Goal: Answer question/provide support: Share knowledge or assist other users

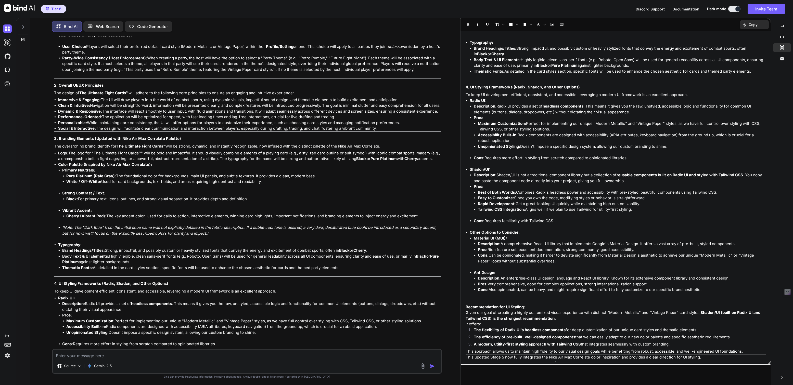
scroll to position [5087, 0]
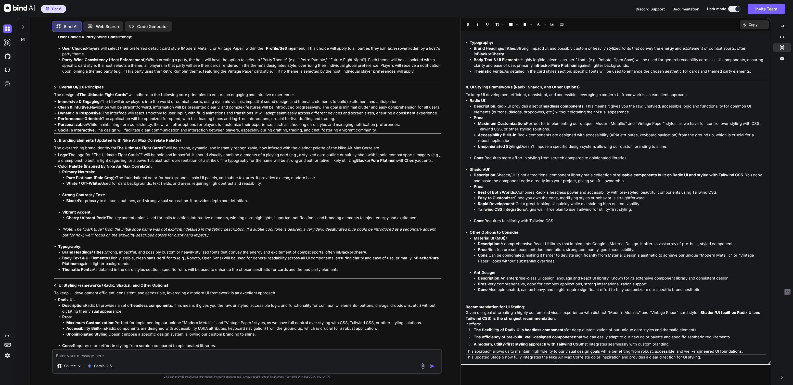
click at [116, 356] on textarea at bounding box center [247, 354] width 388 height 9
click at [175, 356] on textarea "Ok we want to use HeroUi, some Aceternity Ui, Preline Ui, and Lucide Icons" at bounding box center [247, 354] width 388 height 9
click at [148, 357] on textarea "Ok we want to use HeroUi, some Aceternity Ui, Preline Ui, and Smooth Ui, plus L…" at bounding box center [247, 354] width 388 height 9
type textarea "Ok we want to use HeroUi, some Aceternity Ui, Ant Design, Preline Ui, and Smoot…"
click at [434, 365] on img "button" at bounding box center [432, 366] width 5 height 5
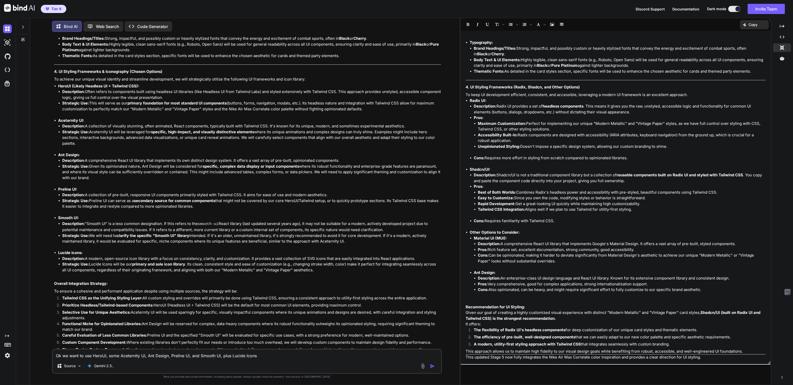
scroll to position [6203, 0]
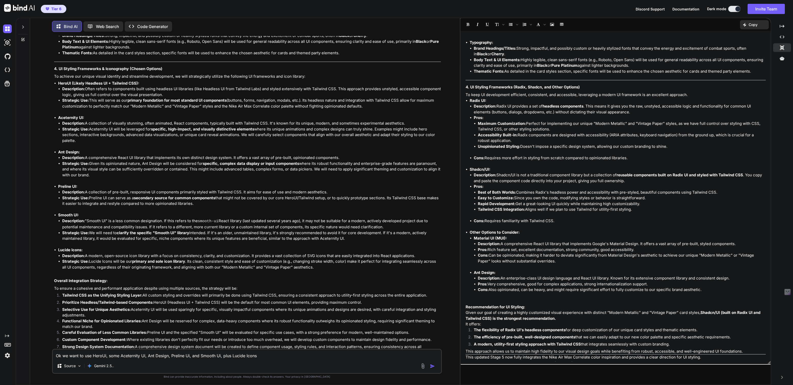
click at [67, 357] on textarea "Ok we want to use HeroUi, some Aceternity Ui, Ant Design, Preline Ui, and Smoot…" at bounding box center [247, 354] width 388 height 9
type textarea "The problem with one Ui library is they often don't have all of the components …"
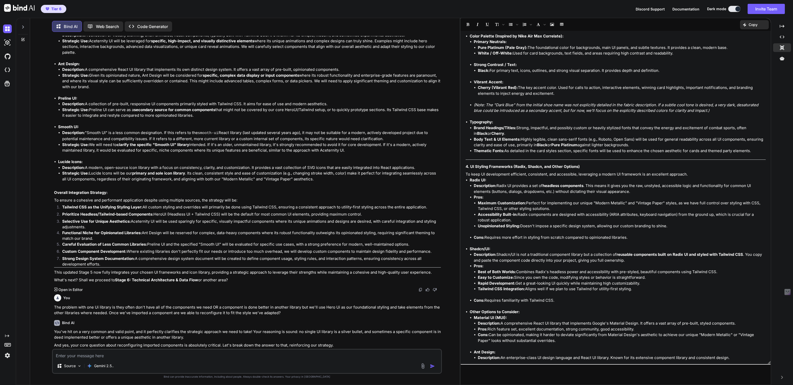
scroll to position [6297, 0]
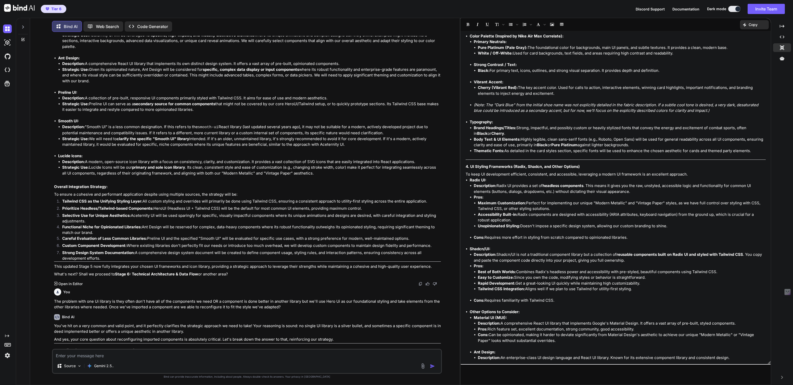
click at [65, 281] on p "Open in Editor" at bounding box center [70, 283] width 24 height 5
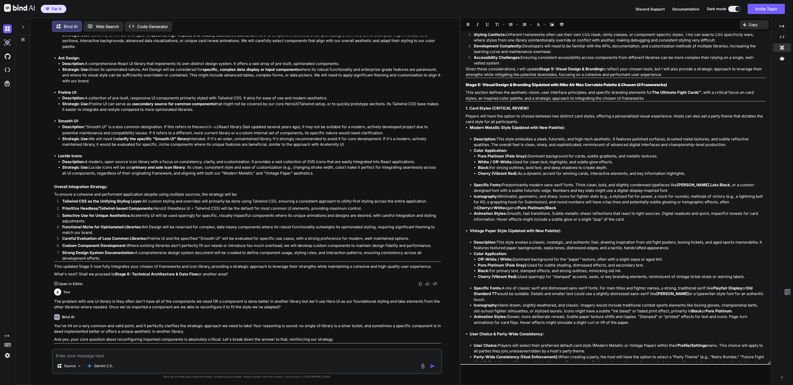
scroll to position [57, 0]
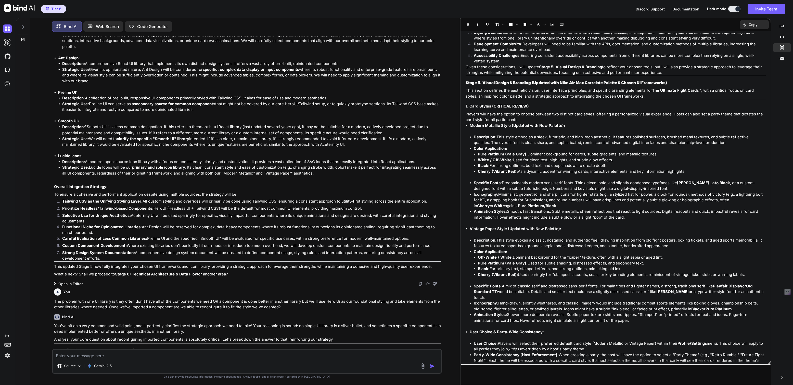
click at [467, 81] on strong "Stage 5: Visual Design & Branding (Updated with Nike Air Max Correlate Palette …" at bounding box center [565, 82] width 201 height 5
click at [472, 81] on strong "Stage 5: Visual Design & Branding (Updated with Nike Air Max Correlate Palette …" at bounding box center [565, 82] width 201 height 5
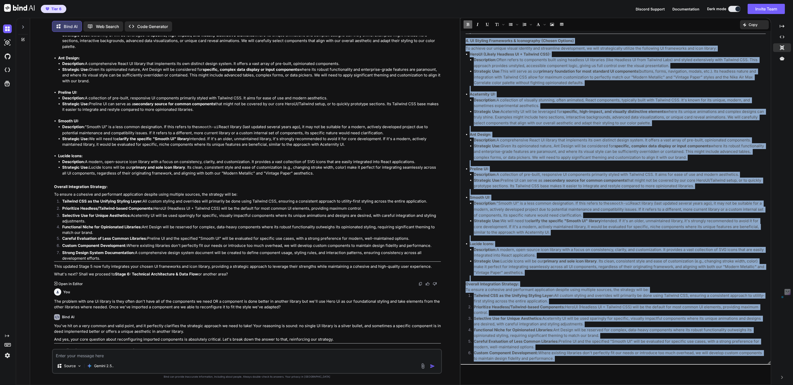
scroll to position [676, 0]
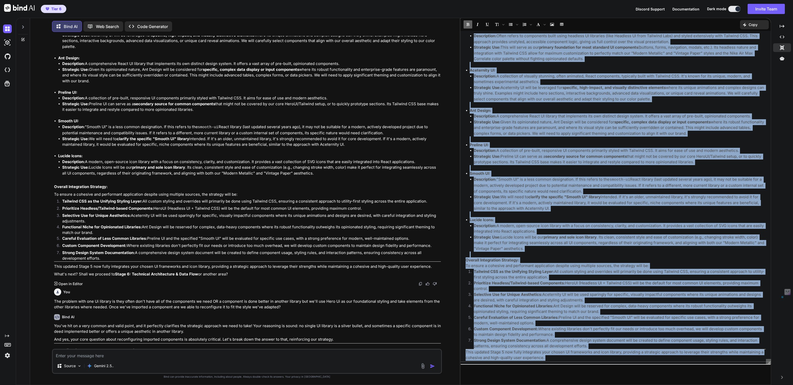
drag, startPoint x: 472, startPoint y: 81, endPoint x: 571, endPoint y: 349, distance: 285.5
click at [571, 349] on div "Understood! This is a very ambitious and interesting selection of UI tools. Usi…" at bounding box center [615, 197] width 310 height 328
click at [539, 194] on li "Strategic Use: We will need to clarify the specific "Smooth UI" library intende…" at bounding box center [620, 202] width 292 height 17
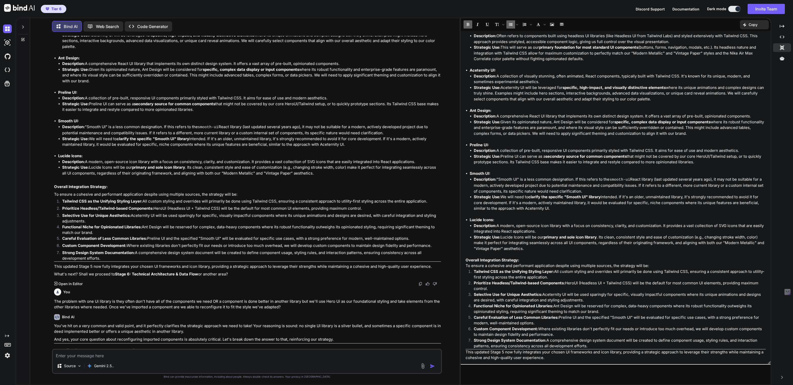
click at [477, 171] on strong "Smooth UI:" at bounding box center [479, 173] width 21 height 5
click at [474, 171] on strong "Smooth UI:" at bounding box center [479, 173] width 21 height 5
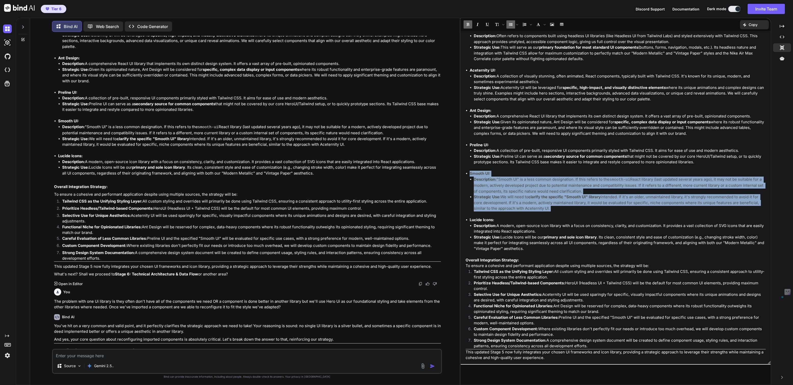
drag, startPoint x: 474, startPoint y: 165, endPoint x: 562, endPoint y: 202, distance: 95.5
click at [562, 202] on li "Smooth UI: Description: "Smooth UI" is a less common designation. If this refer…" at bounding box center [617, 194] width 296 height 46
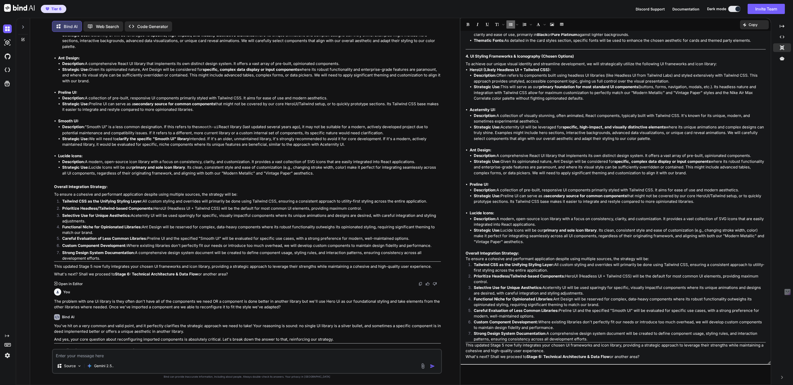
scroll to position [631, 0]
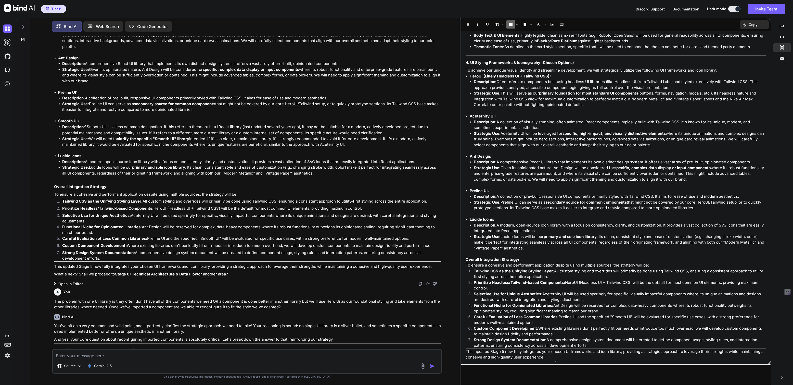
click at [473, 154] on strong "Ant Design:" at bounding box center [480, 156] width 22 height 5
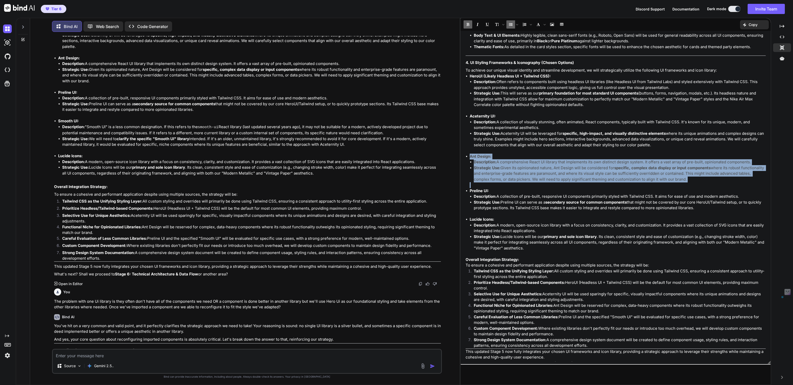
drag, startPoint x: 473, startPoint y: 149, endPoint x: 486, endPoint y: 178, distance: 31.3
click at [486, 178] on li "Ant Design: Description: A comprehensive React UI library that implements its o…" at bounding box center [617, 171] width 296 height 34
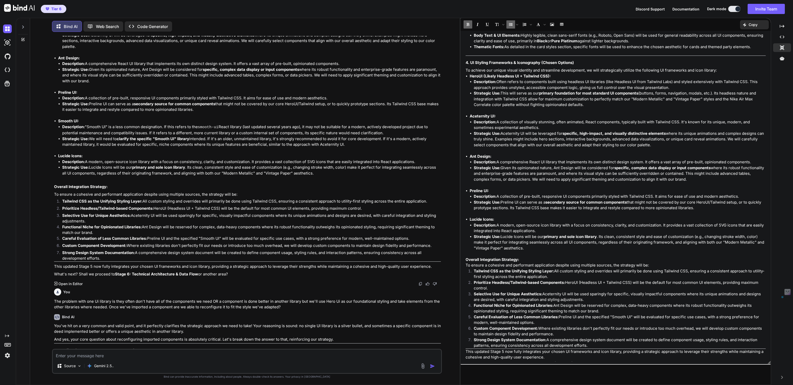
scroll to position [596, 0]
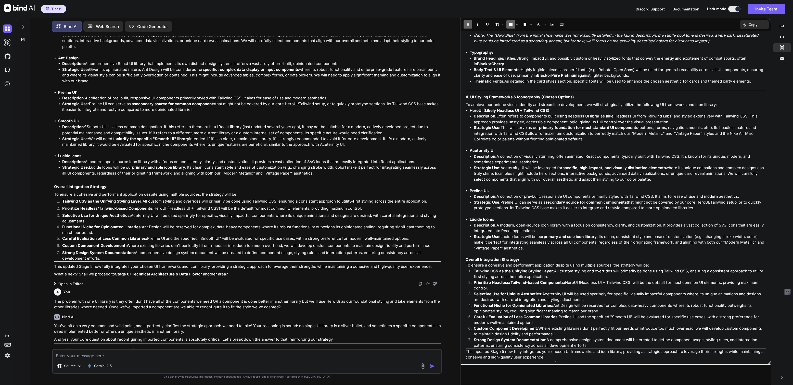
click at [284, 352] on textarea at bounding box center [247, 354] width 388 height 9
type textarea "Let's remove ant design and smooth ui as the other 3 plus the icons should suff…"
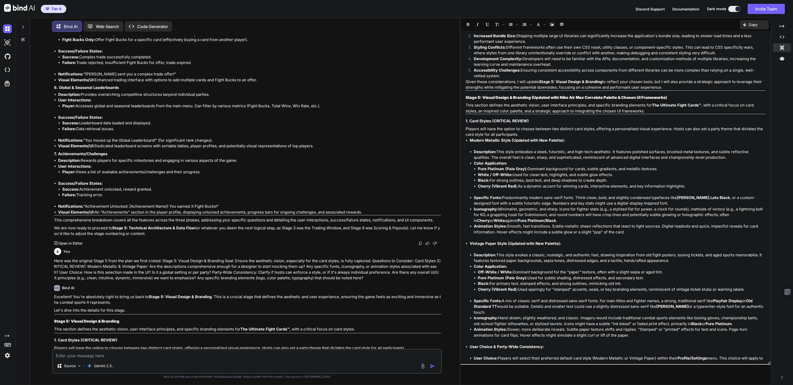
scroll to position [44, 0]
click at [471, 96] on strong "Stage 5: Visual Design & Branding (Updated with Nike Air Max Correlate Palette …" at bounding box center [565, 96] width 201 height 5
click at [470, 95] on strong "Stage 5: Visual Design & Branding (Updated with Nike Air Max Correlate Palette …" at bounding box center [565, 96] width 201 height 5
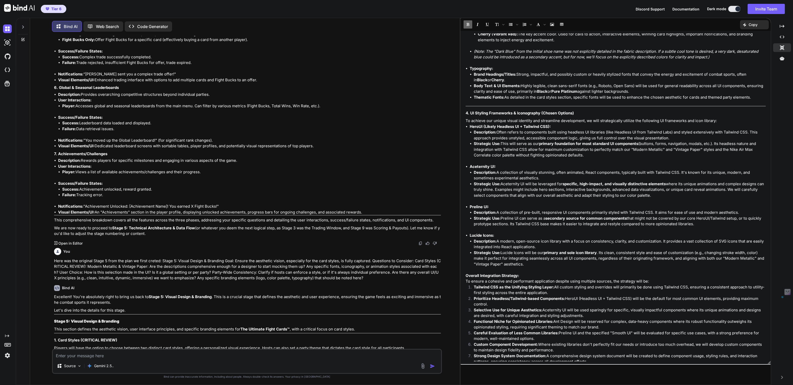
scroll to position [596, 0]
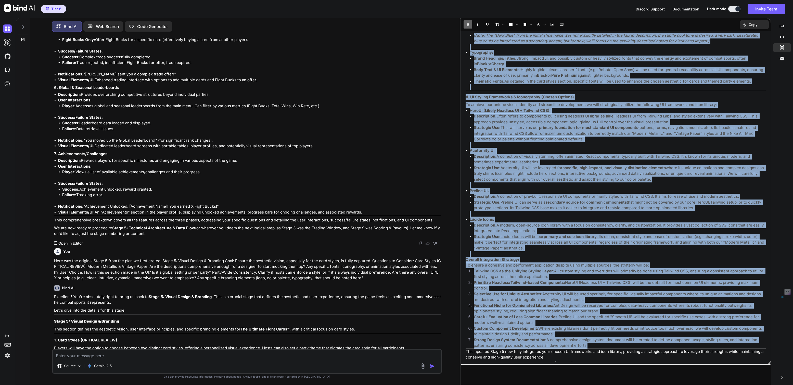
drag, startPoint x: 470, startPoint y: 95, endPoint x: 596, endPoint y: 338, distance: 273.9
click at [596, 338] on div "Understood! This is a very ambitious and interesting selection of UI tools. Usi…" at bounding box center [615, 197] width 310 height 328
copy div "Stage 5: Visual Design & Branding (Updated with Nike Air Max Correlate Palette …"
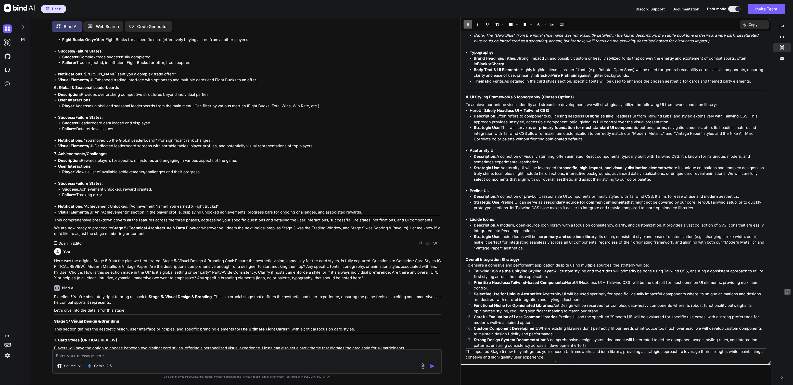
click at [94, 355] on textarea at bounding box center [247, 354] width 388 height 9
paste textarea "Goal: Confirm the system's flexibility across different combat sports is well-d…"
type textarea "Ok here is the next part: Goal: Confirm the system's flexibility across differe…"
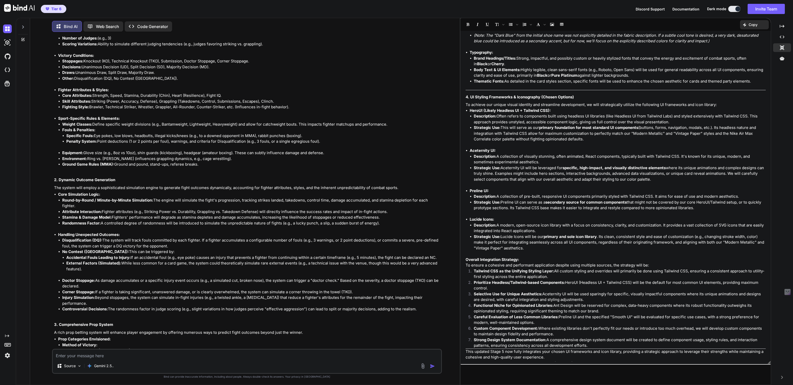
scroll to position [8053, 0]
click at [174, 356] on textarea "Most of this seems overkill for a fantasy style app. The goal os to keep the fi…" at bounding box center [247, 354] width 388 height 9
click at [244, 356] on textarea "Most of this seems overkill for a fantasy style app. The goal is to keep the fi…" at bounding box center [247, 354] width 388 height 9
click at [210, 357] on textarea "Most of this seems overkill for a fantasy style app. The goal is to keep the fi…" at bounding box center [247, 354] width 388 height 9
click at [262, 354] on textarea "Most of this seems overkill for a fantasy style app. The goal is to keep the fi…" at bounding box center [247, 354] width 388 height 9
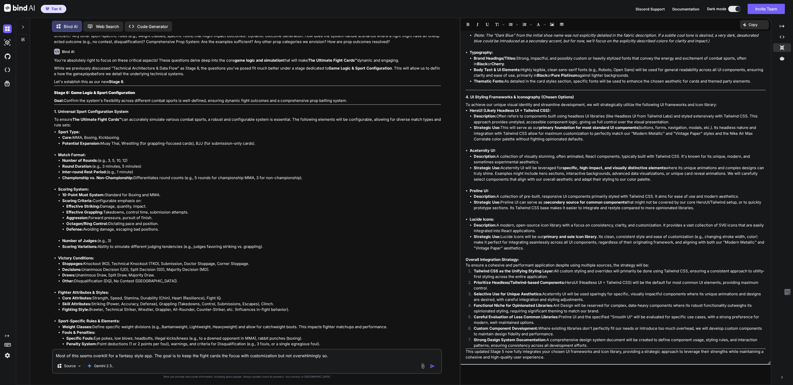
scroll to position [7847, 0]
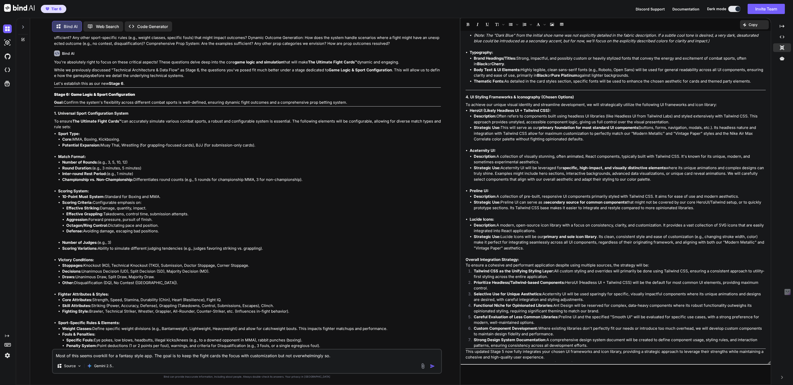
click at [345, 360] on div "Most of this seems overkill for a fantasy style app. The goal is to keep the fi…" at bounding box center [247, 361] width 390 height 25
click at [343, 357] on textarea "Most of this seems overkill for a fantasy style app. The goal is to keep the fi…" at bounding box center [247, 354] width 388 height 9
click at [123, 355] on textarea "Most of this seems overkill for a fantasy style app. The goal is to keep the fi…" at bounding box center [247, 351] width 388 height 15
click at [223, 358] on textarea "Most of this seems overkill for a fantasy style app. The goal is to keep the fi…" at bounding box center [247, 351] width 388 height 15
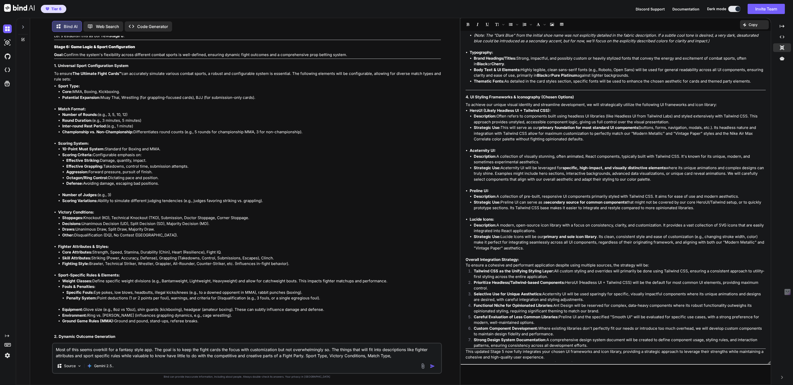
scroll to position [7892, 0]
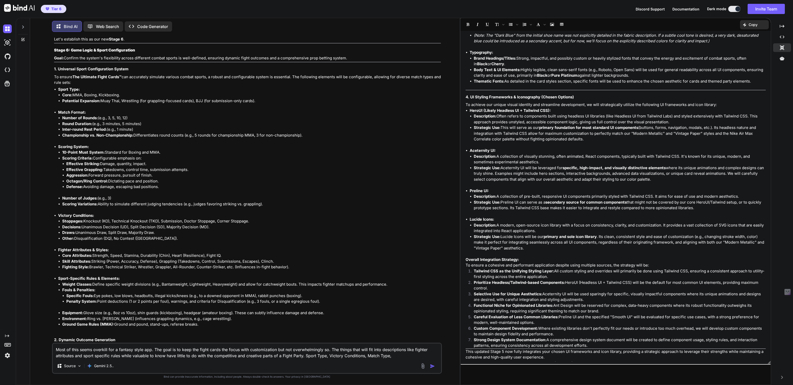
click at [366, 355] on textarea "Most of this seems overkill for a fantasy style app. The goal is to keep the fi…" at bounding box center [247, 351] width 388 height 15
click at [422, 354] on textarea "Most of this seems overkill for a fantasy style app. The goal is to keep the fi…" at bounding box center [247, 351] width 388 height 15
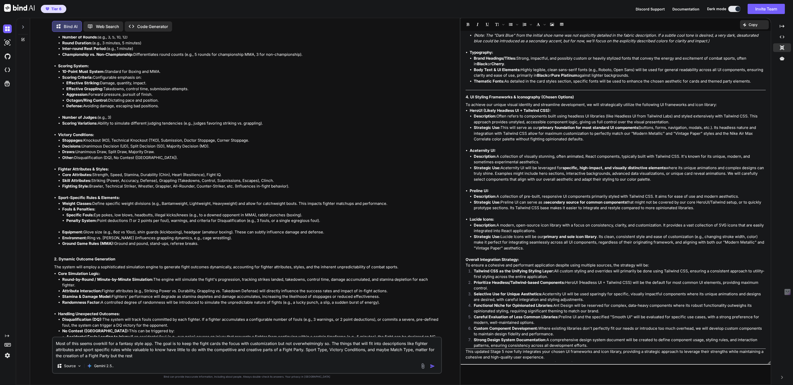
scroll to position [7972, 0]
click at [184, 353] on textarea "Most of this seems overkill for a fantasy style app. The goal is to keep the fi…" at bounding box center [247, 347] width 388 height 21
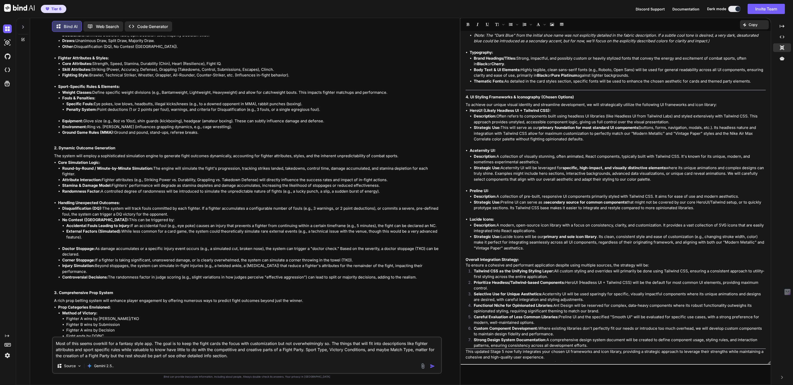
scroll to position [8086, 0]
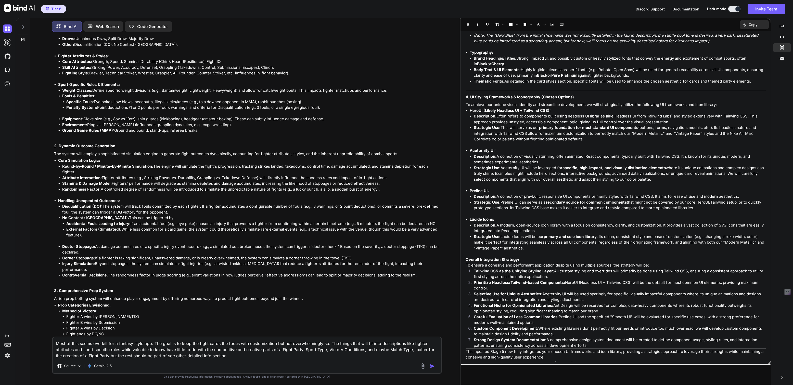
click at [235, 358] on textarea "Most of this seems overkill for a fantasy style app. The goal is to keep the fi…" at bounding box center [247, 347] width 388 height 21
type textarea "Most of this seems overkill for a fantasy style app. The goal is to keep the fi…"
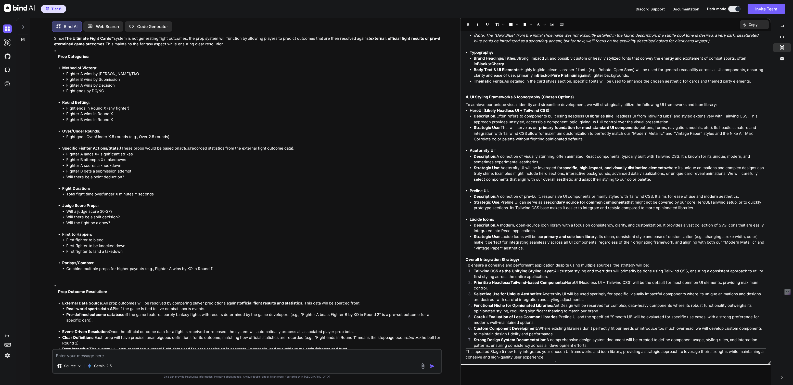
scroll to position [9009, 0]
type textarea "There's NO predefined outcomes as these are all based on live fights. We need t…"
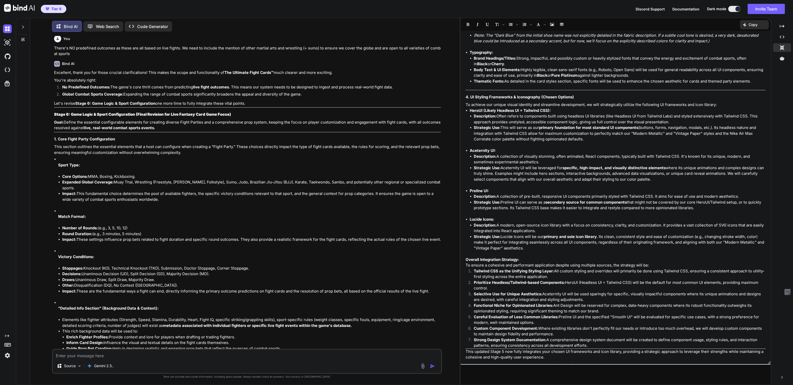
scroll to position [9363, 0]
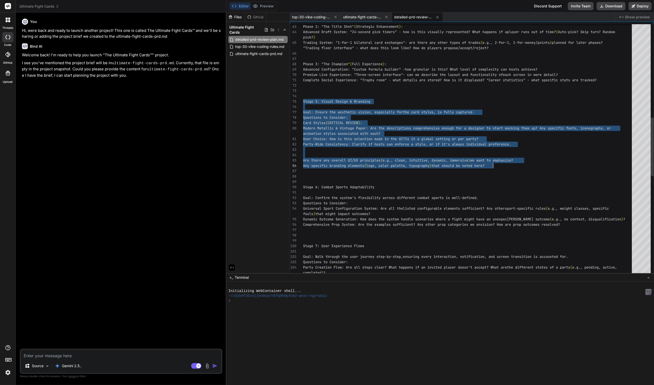
scroll to position [48, 0]
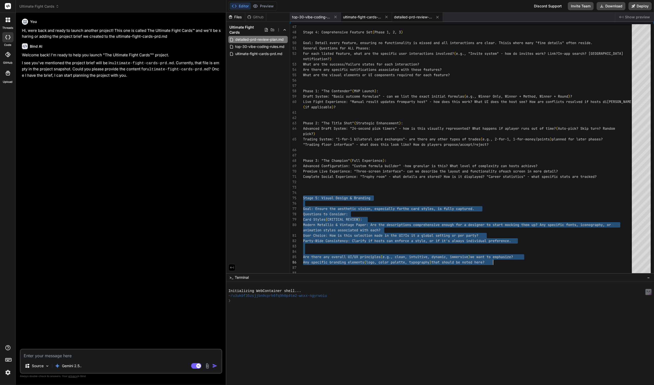
click at [364, 15] on span "ultimate-fight-cards-prd.md" at bounding box center [362, 17] width 38 height 5
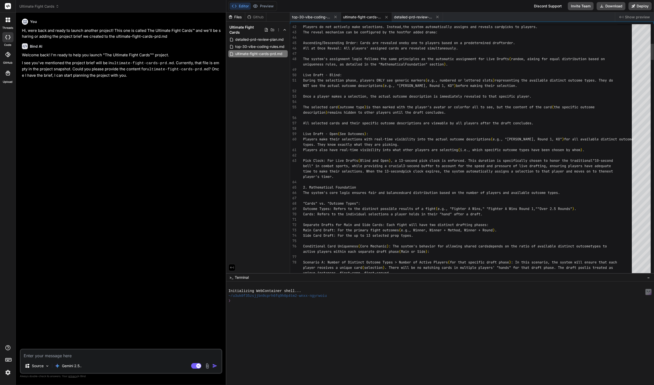
scroll to position [0, 0]
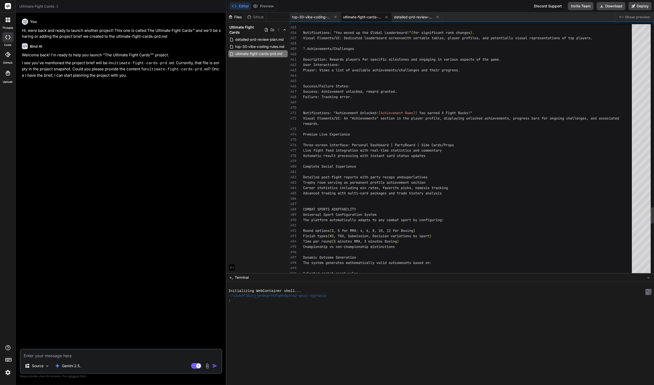
click at [303, 134] on span "Premium Live Experience" at bounding box center [326, 134] width 47 height 5
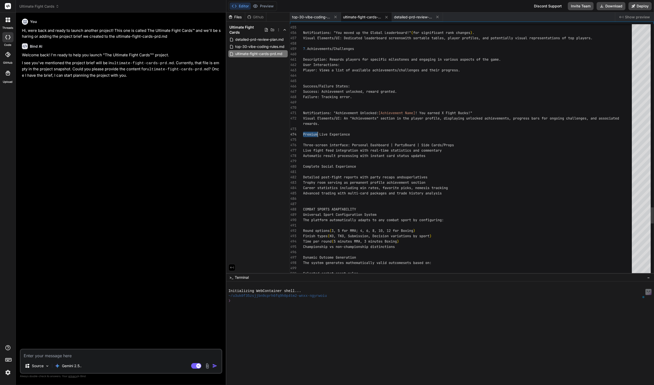
click at [410, 18] on span "detailed-prd-review-plan.md" at bounding box center [413, 17] width 38 height 5
type textarea "Let's begin! Are you ready to start with the "Executive Summary" section? Pleas…"
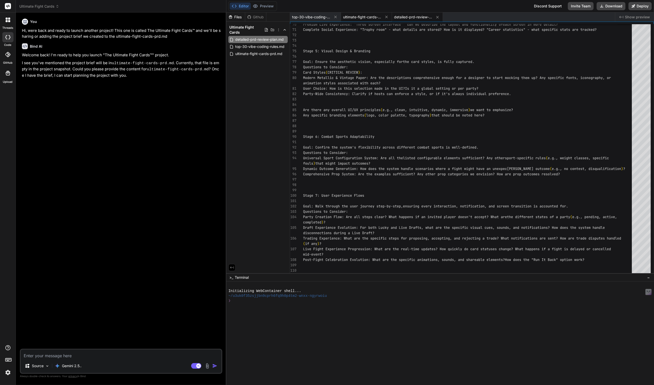
click at [356, 21] on div "ultimate-fight-cards-prd.md" at bounding box center [366, 16] width 51 height 9
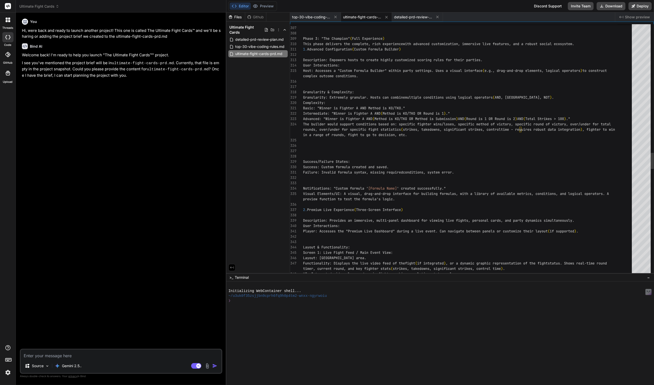
scroll to position [37, 0]
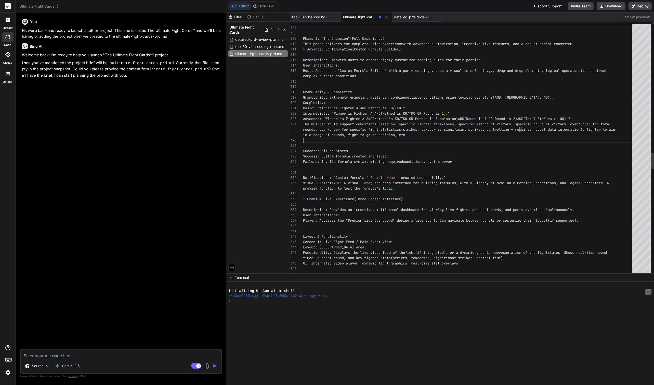
scroll to position [27, 0]
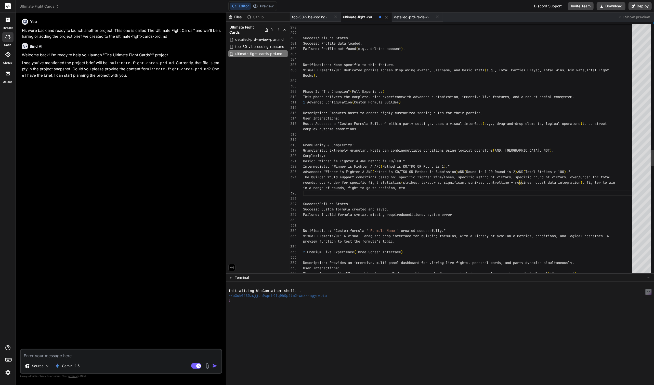
click at [303, 175] on span "The builder would support conditions based on: spe" at bounding box center [354, 177] width 102 height 5
click at [305, 177] on div "Granularity & Complexity: Granularity: Extremely granular. Hosts can combine mu…" at bounding box center [469, 27] width 332 height 3902
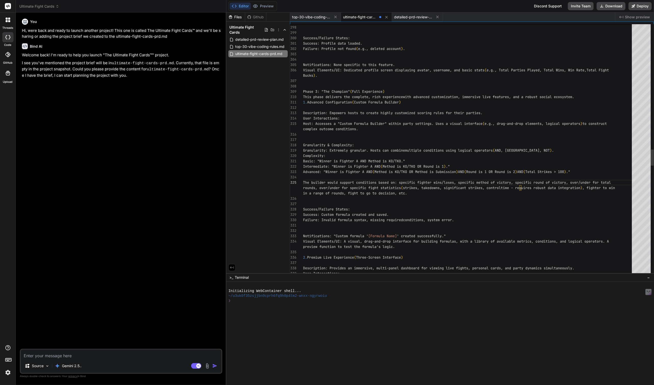
click at [312, 226] on div "Granularity & Complexity: Granularity: Extremely granular. Hosts can combine mu…" at bounding box center [469, 29] width 332 height 3907
click at [319, 203] on div "Granularity & Complexity: Granularity: Extremely granular. Hosts can combine mu…" at bounding box center [469, 27] width 332 height 3902
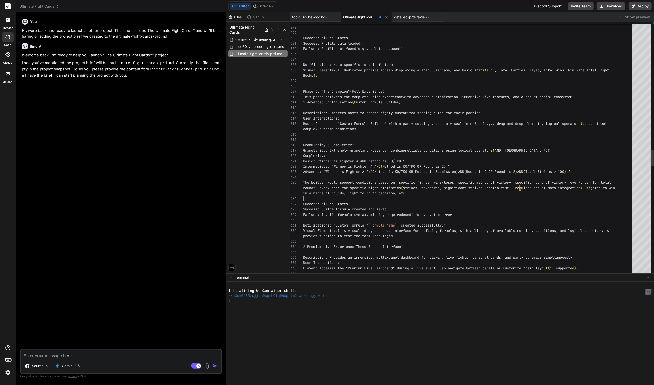
click at [322, 243] on div at bounding box center [469, 241] width 332 height 5
click at [320, 241] on div "Granularity & Complexity: Granularity: Extremely granular. Hosts can combine mu…" at bounding box center [469, 24] width 332 height 3897
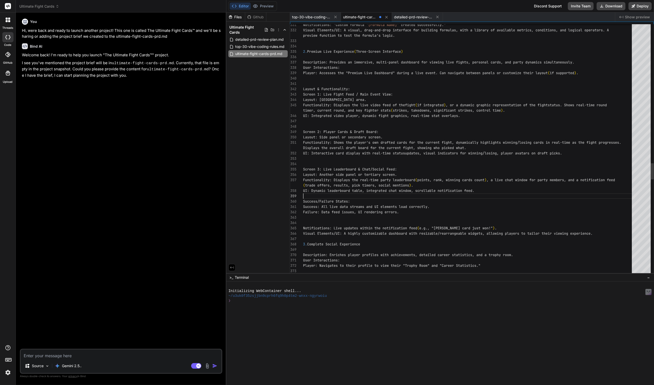
scroll to position [16, 0]
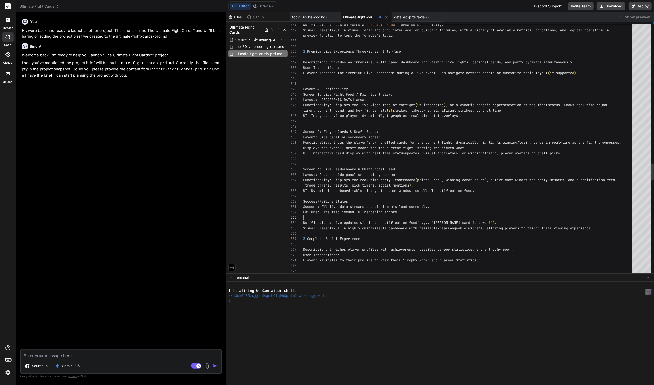
scroll to position [37, 0]
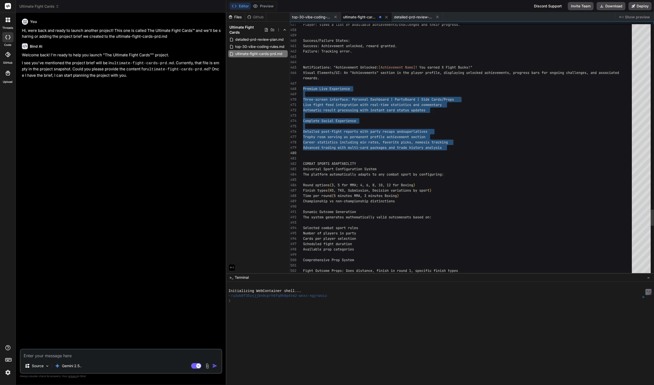
drag, startPoint x: 306, startPoint y: 88, endPoint x: 472, endPoint y: 148, distance: 176.4
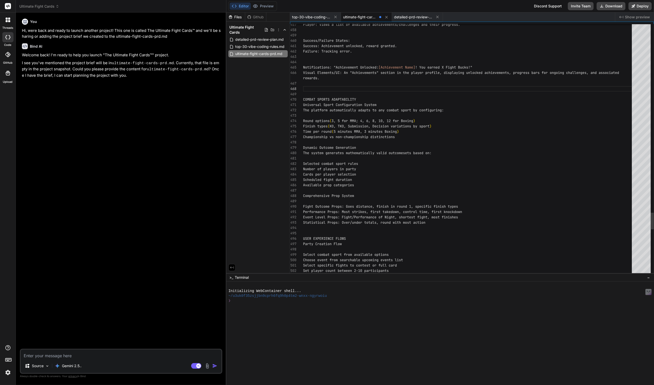
scroll to position [27, 0]
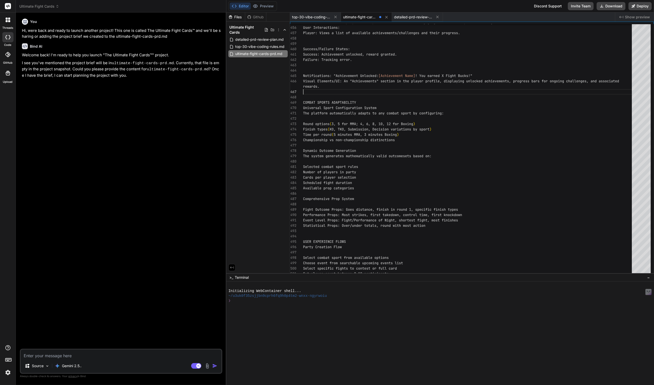
click at [363, 16] on span "ultimate-fight-cards-prd.md" at bounding box center [360, 17] width 34 height 5
click at [410, 15] on span "detailed-prd-review-plan.md" at bounding box center [413, 17] width 38 height 5
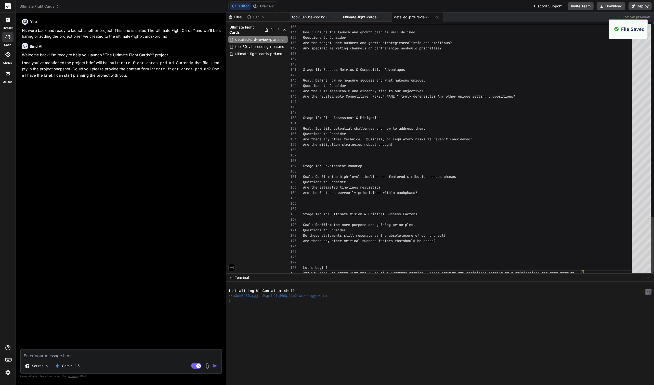
scroll to position [5, 0]
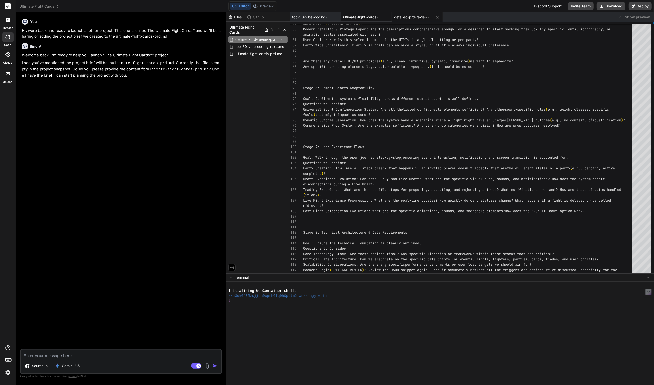
click at [356, 18] on span "ultimate-fight-cards-prd.md" at bounding box center [362, 17] width 38 height 5
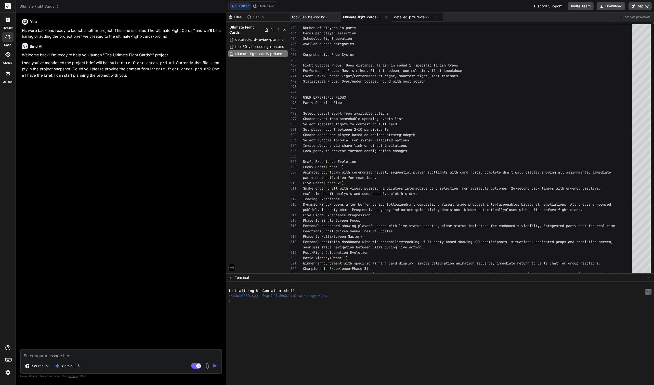
click at [411, 16] on span "detailed-prd-review-plan.md" at bounding box center [413, 17] width 38 height 5
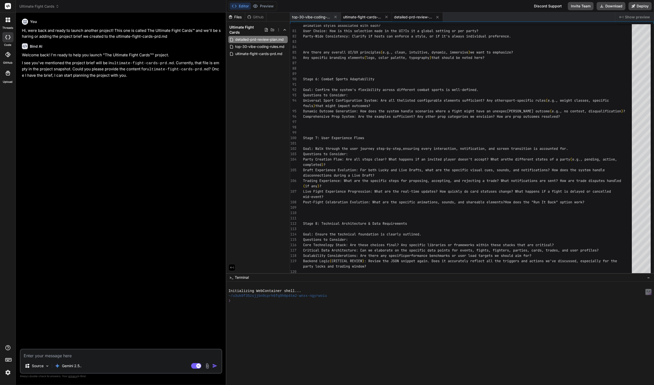
click at [364, 16] on span "ultimate-fight-cards-prd.md" at bounding box center [362, 17] width 38 height 5
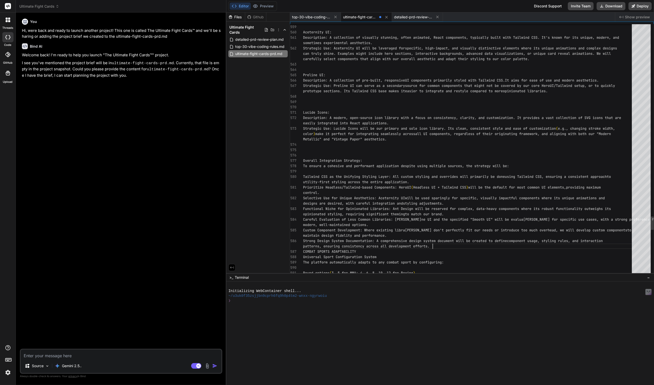
scroll to position [5, 0]
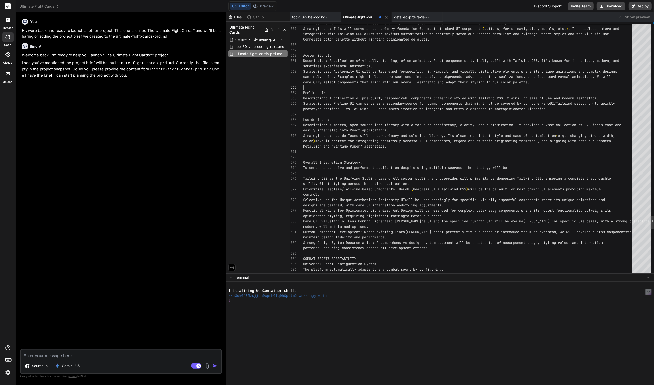
scroll to position [27, 0]
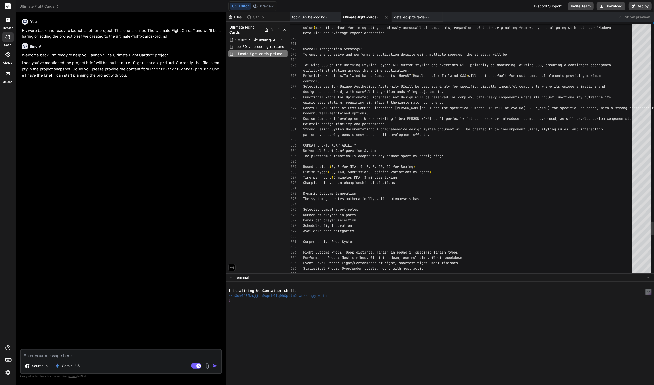
click at [310, 141] on div at bounding box center [469, 139] width 332 height 5
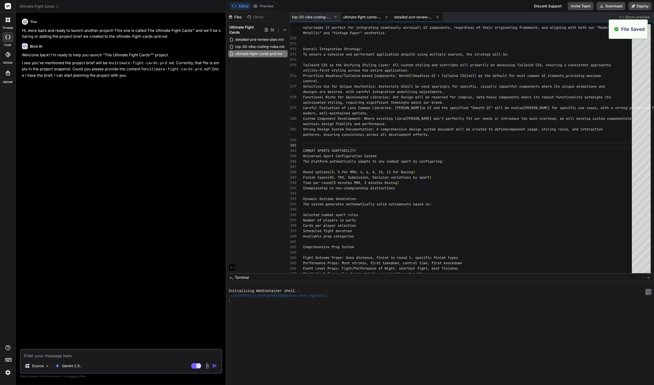
click at [421, 14] on div "detailed-prd-review-plan.md" at bounding box center [417, 16] width 51 height 9
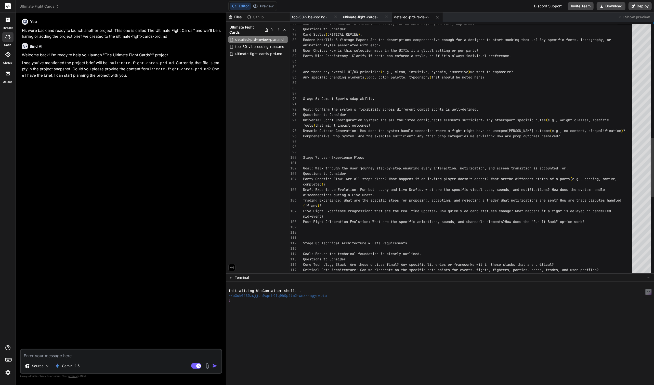
click at [307, 99] on div "Scalability Considerations: Are there any specific performance benchmarks or us…" at bounding box center [469, 74] width 332 height 1081
type textarea "Are there any overall UI/UX principles (e.g., clean, intuitive, dynamic, immers…"
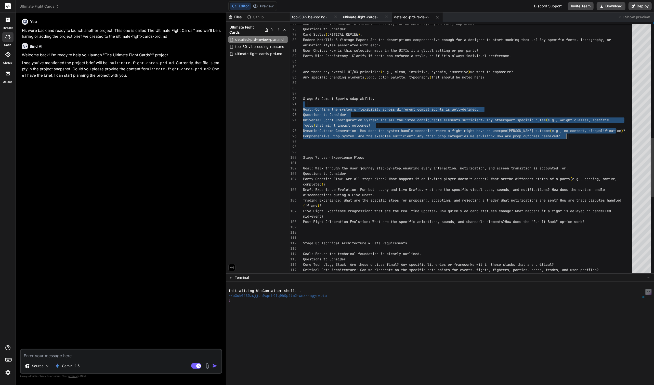
drag, startPoint x: 307, startPoint y: 99, endPoint x: 592, endPoint y: 135, distance: 287.2
click at [592, 135] on div "Scalability Considerations: Are there any specific performance benchmarks or us…" at bounding box center [469, 74] width 332 height 1081
click at [196, 364] on rect at bounding box center [196, 366] width 10 height 6
type textarea "x"
